Goal: Task Accomplishment & Management: Manage account settings

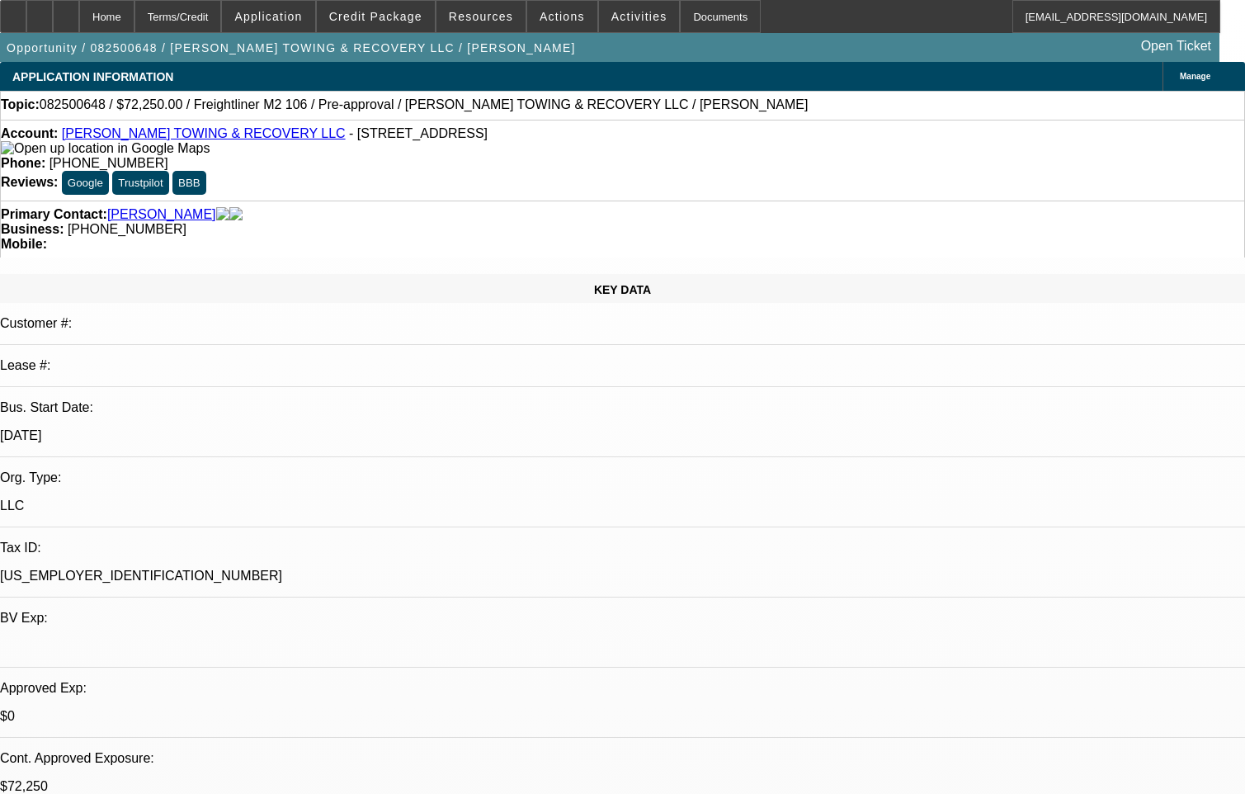
select select "0.15"
select select "2"
select select "0"
select select "6"
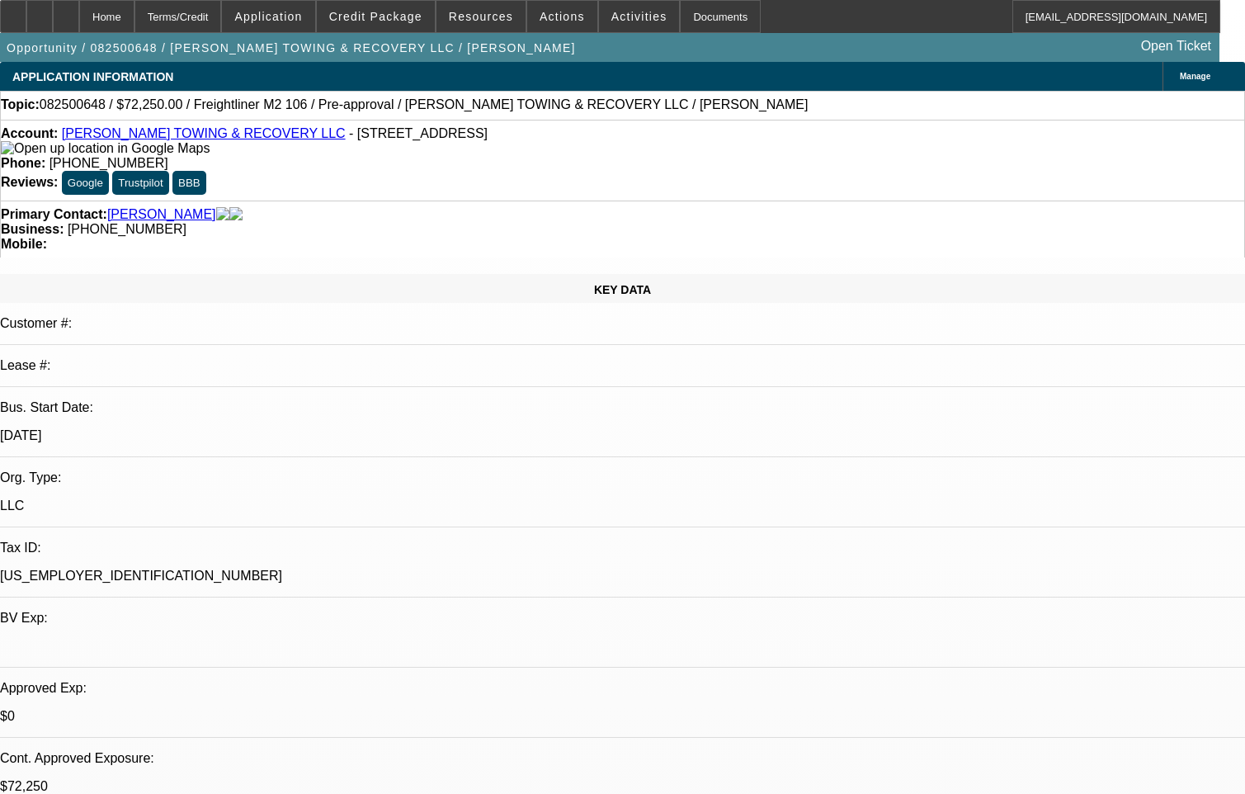
select select "0.15"
select select "2"
select select "0"
select select "6"
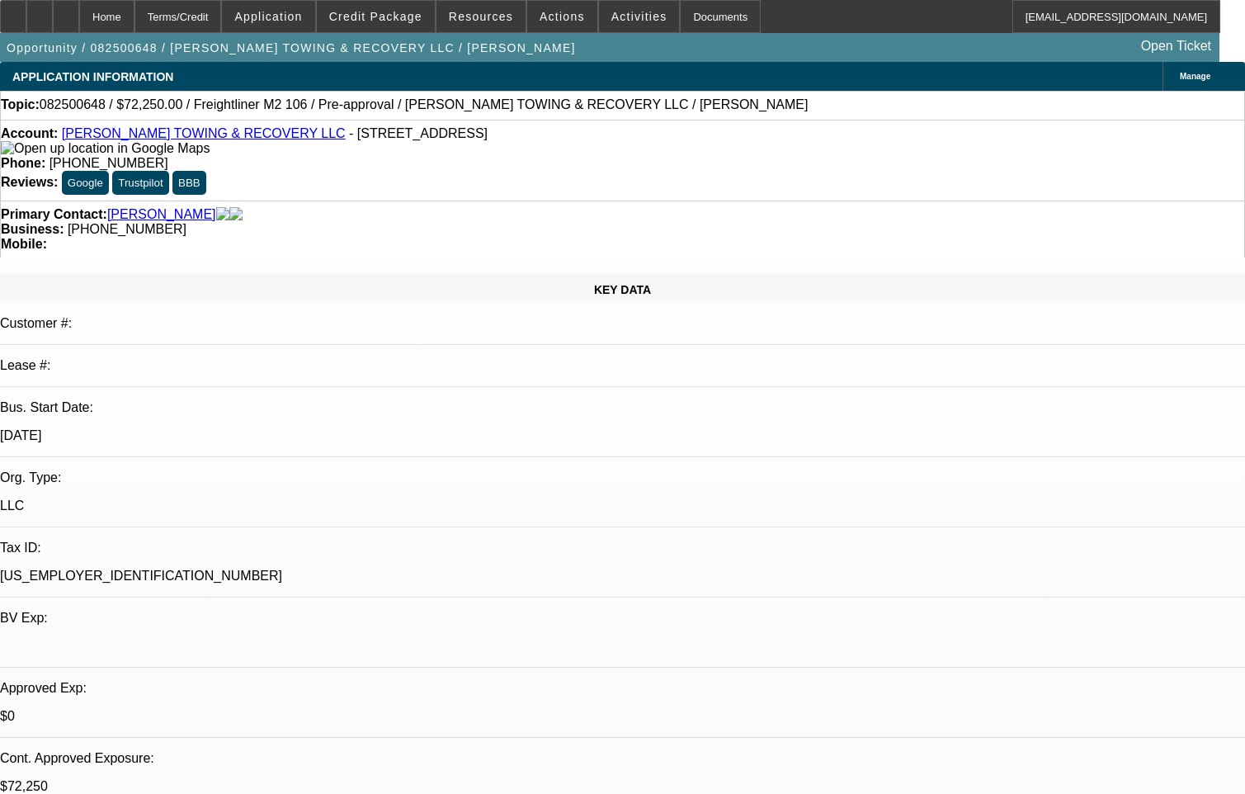
select select "0.15"
select select "2"
select select "0"
select select "6"
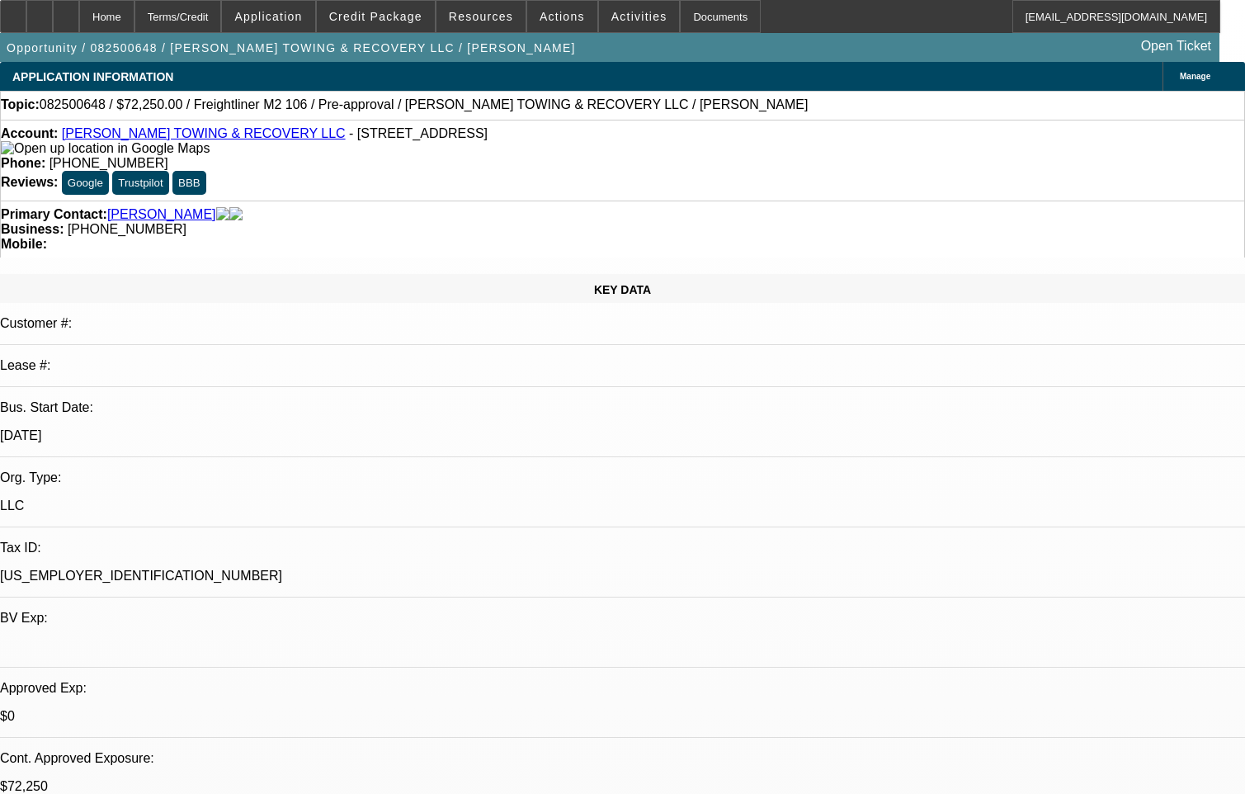
select select "0.15"
select select "2"
select select "0"
select select "6"
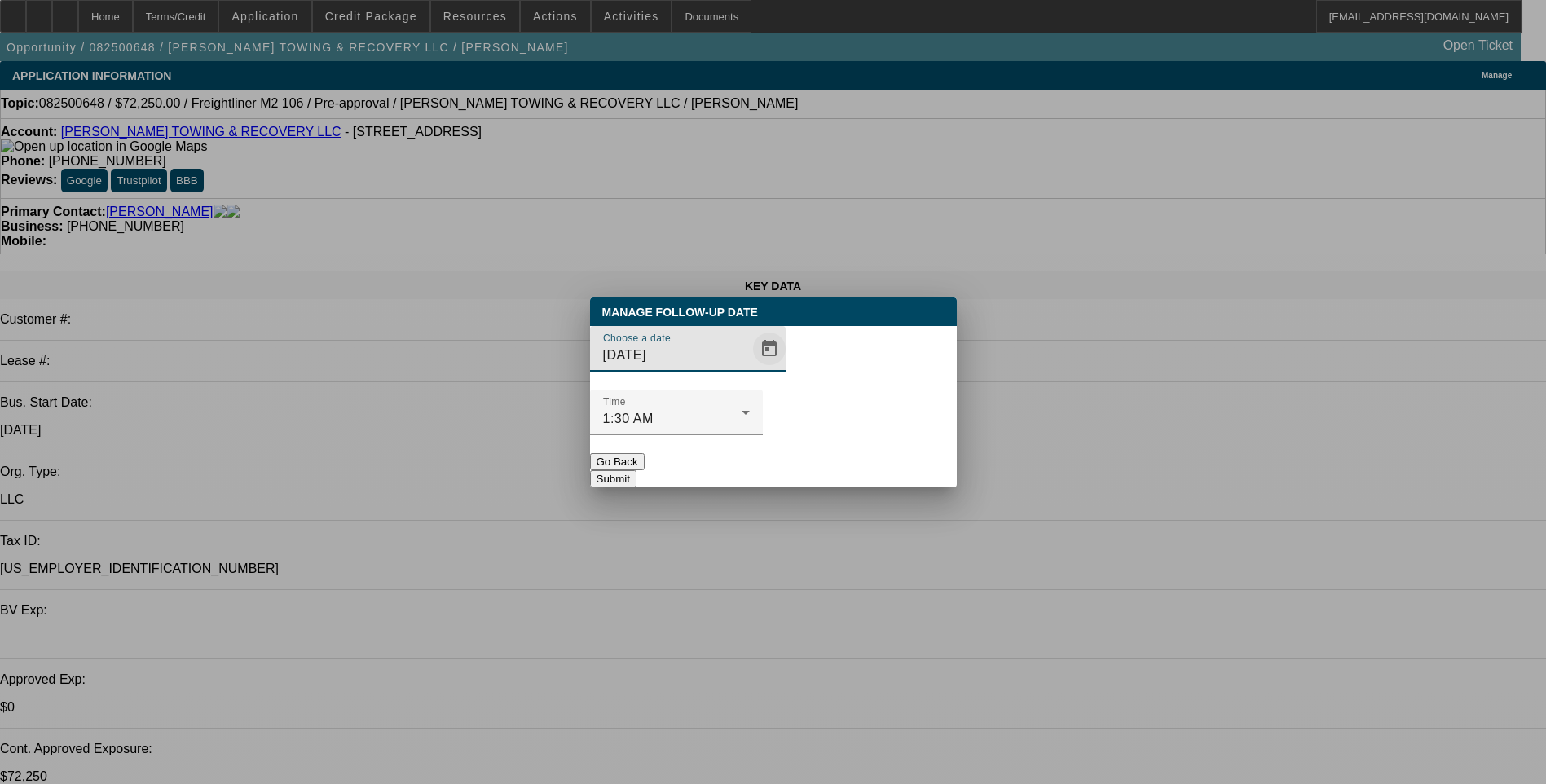
click at [750, 368] on span "Open calendar" at bounding box center [770, 349] width 40 height 39
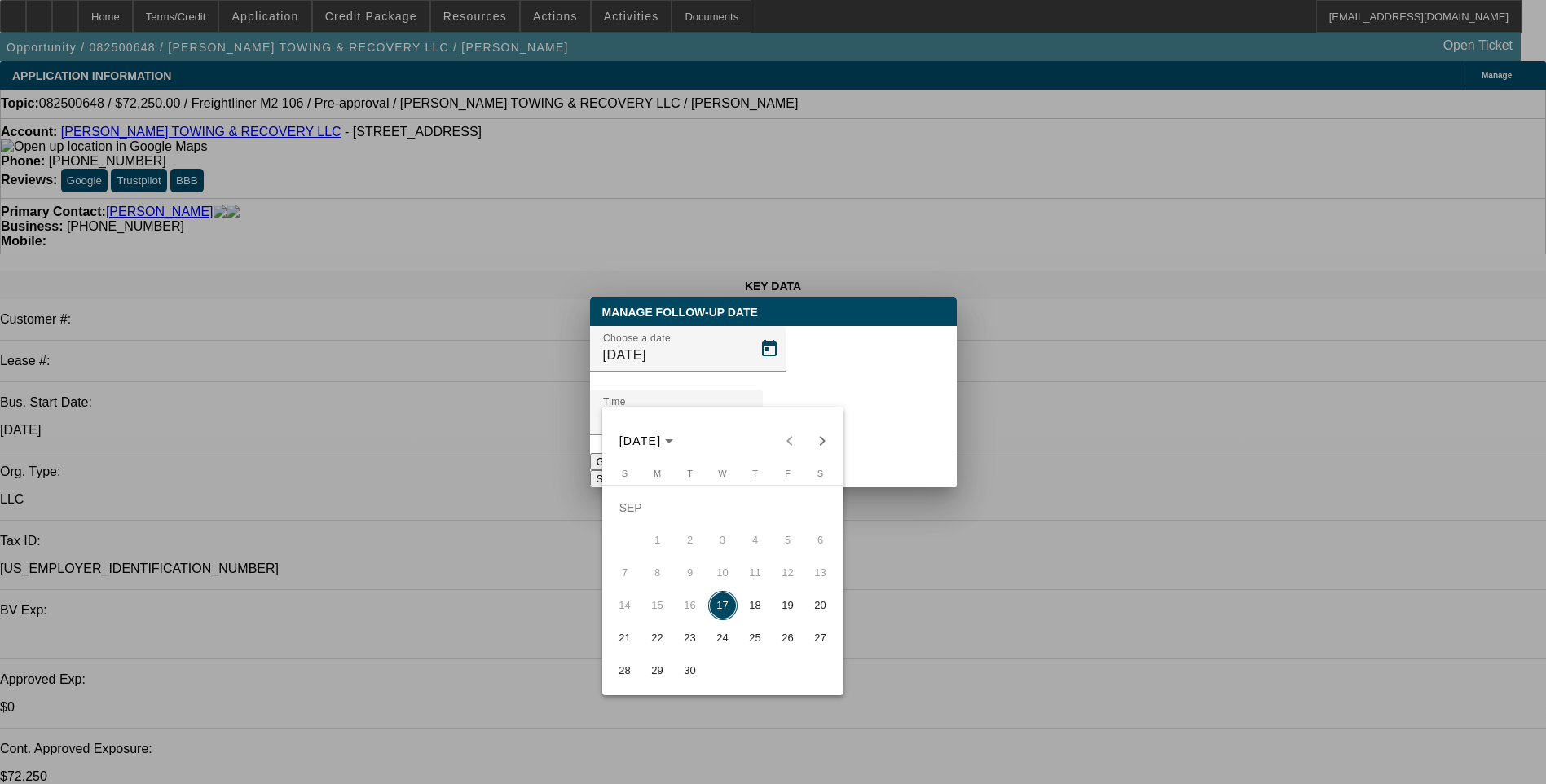
click at [790, 608] on span "19" at bounding box center [788, 605] width 30 height 30
type input "[DATE]"
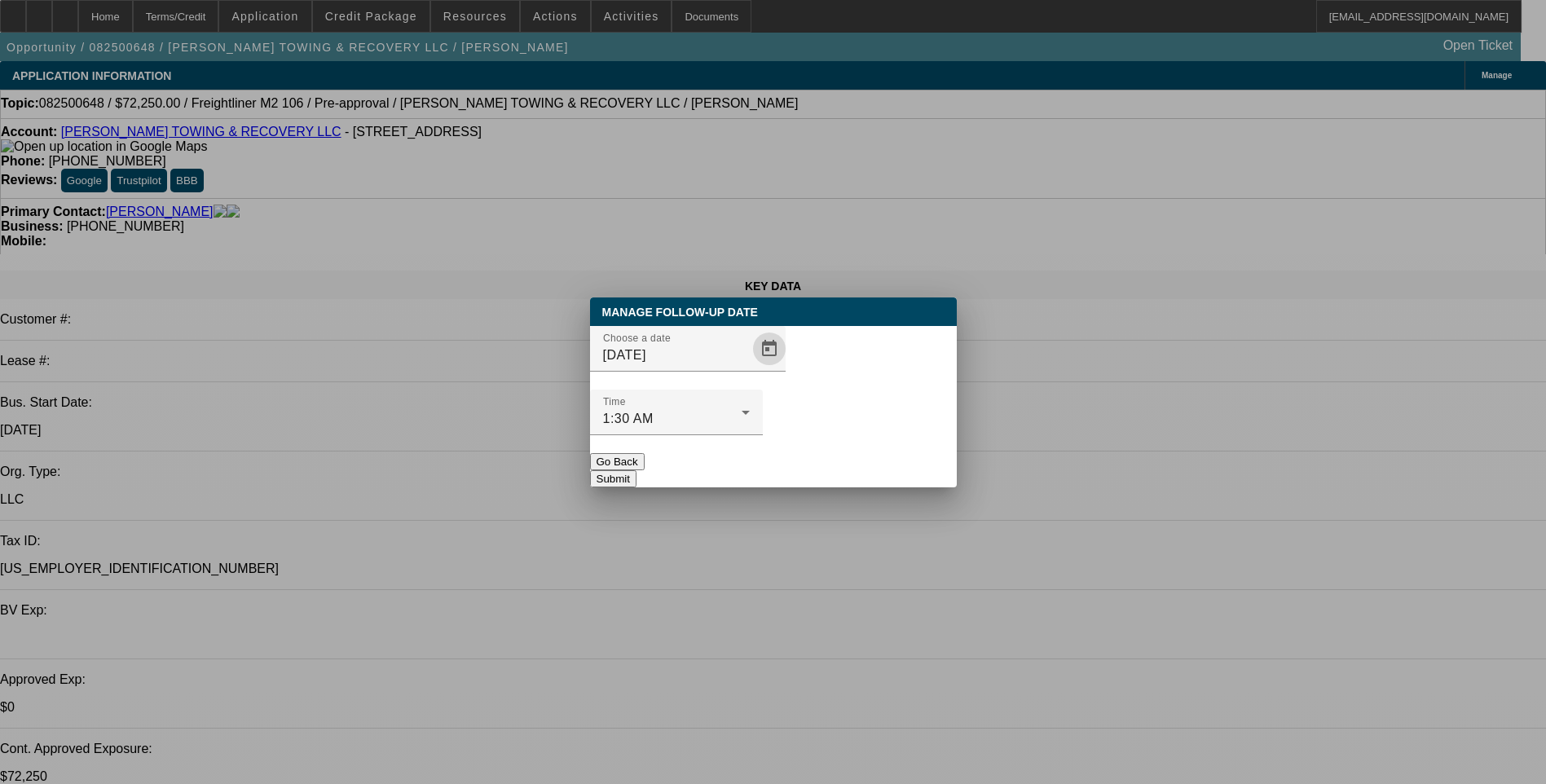
click at [636, 470] on button "Submit" at bounding box center [612, 478] width 46 height 17
